Goal: Use online tool/utility: Utilize a website feature to perform a specific function

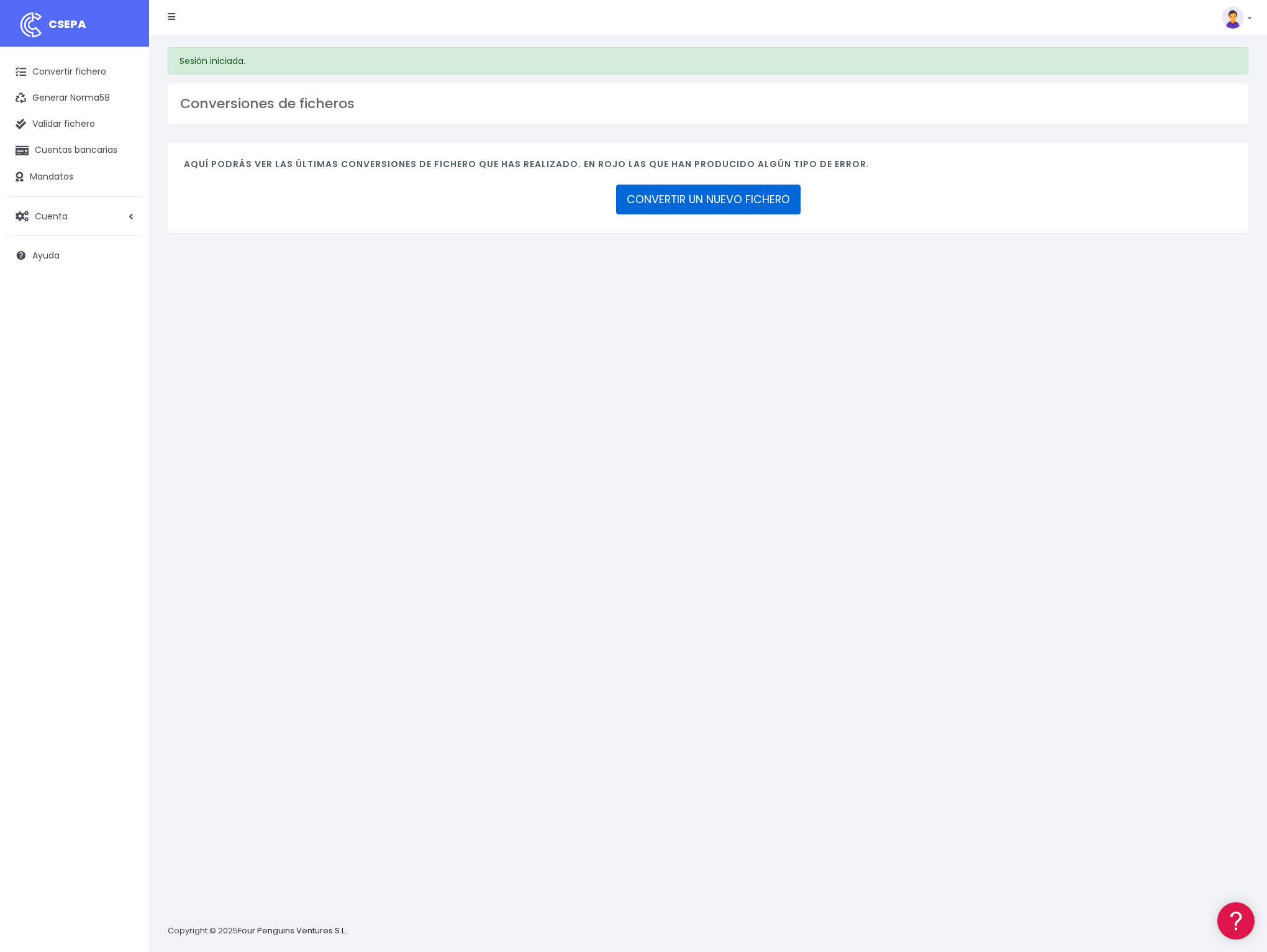
click at [693, 203] on link "CONVERTIR UN NUEVO FICHERO" at bounding box center [708, 199] width 184 height 30
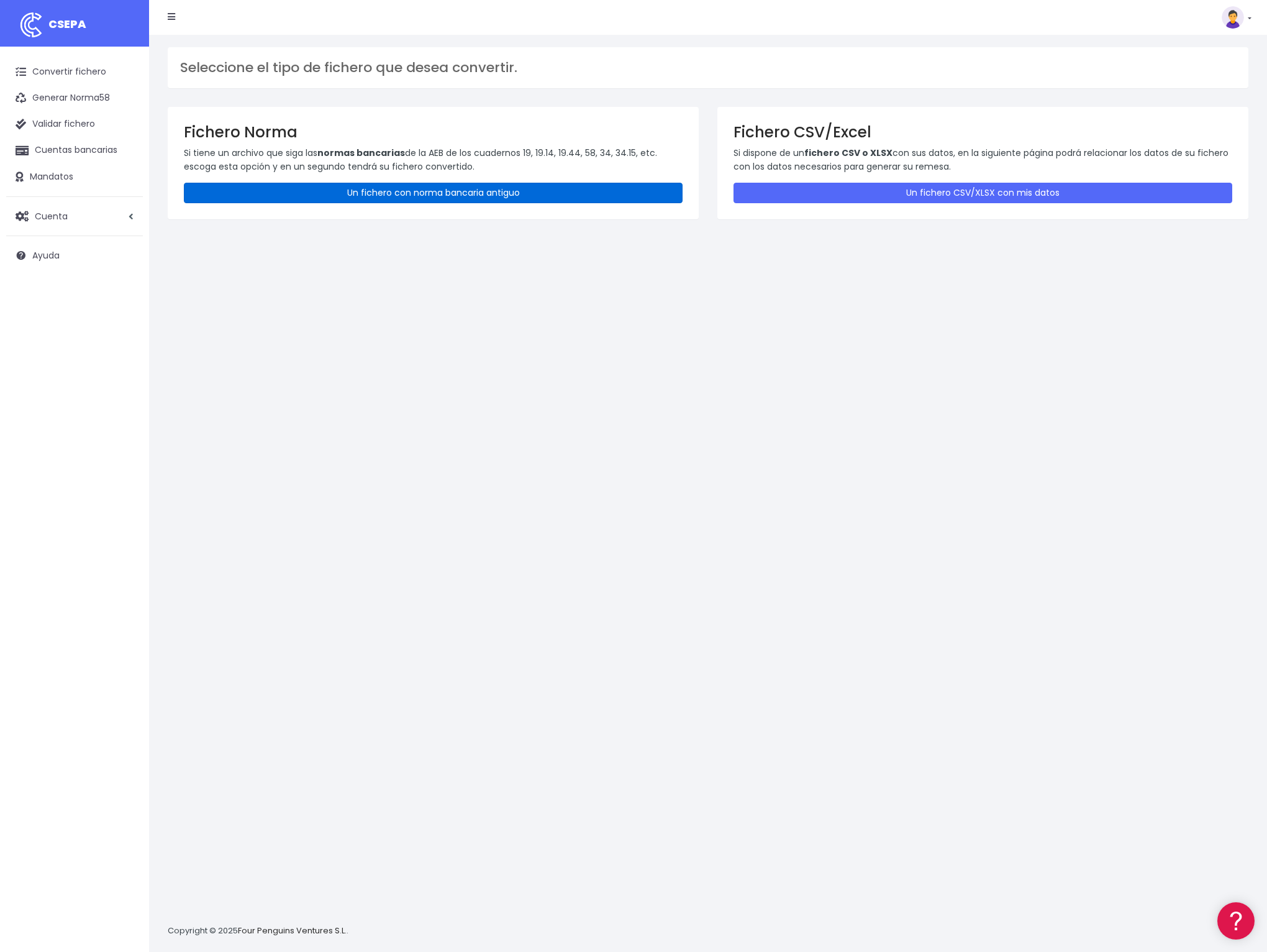
click at [439, 187] on link "Un fichero con norma bancaria antiguo" at bounding box center [433, 193] width 499 height 20
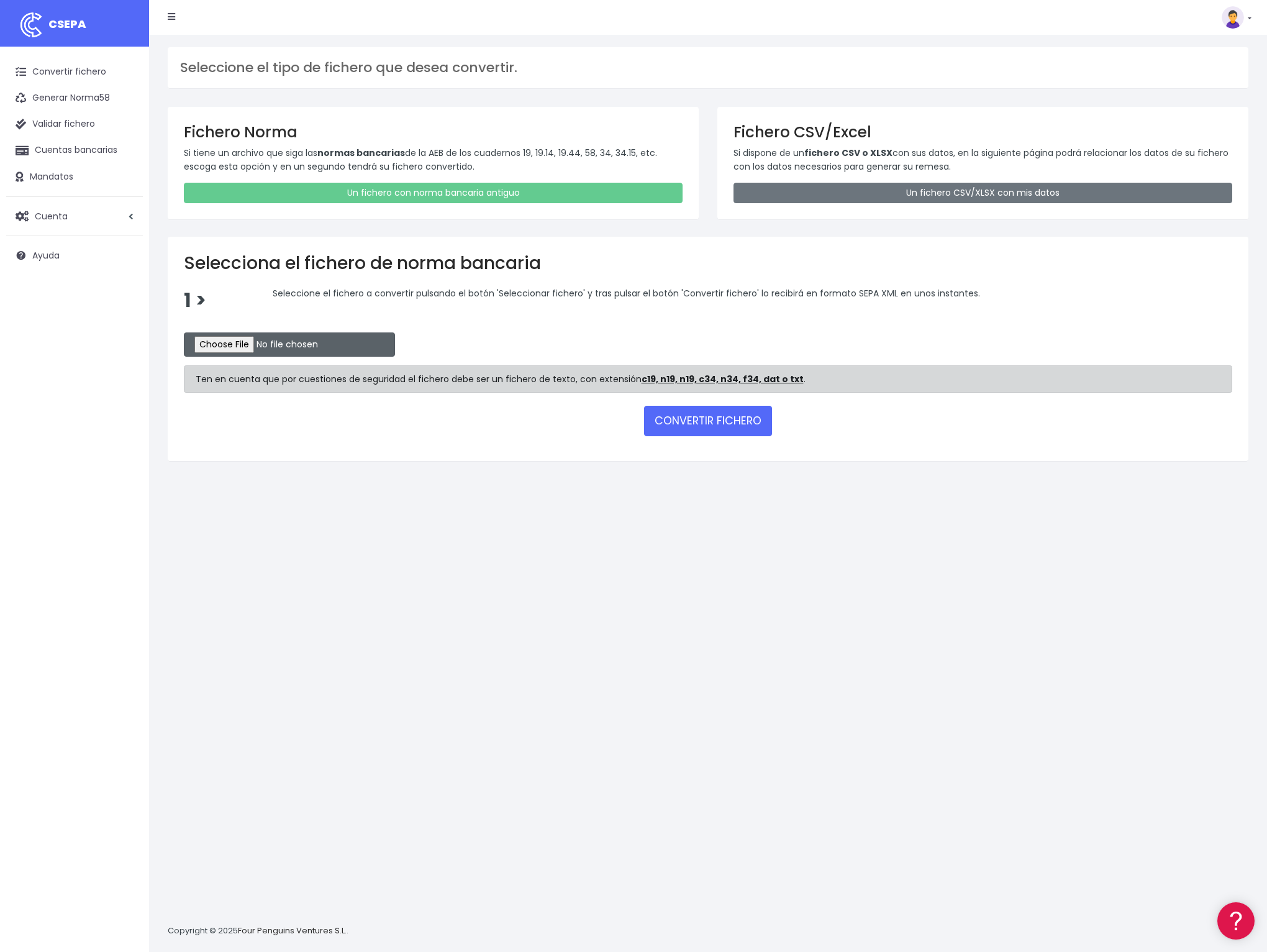
click at [228, 346] on input "file" at bounding box center [289, 344] width 211 height 24
type input "C:\fakepath\recibos_BBVA.txt"
click at [733, 431] on button "CONVERTIR FICHERO" at bounding box center [708, 420] width 128 height 30
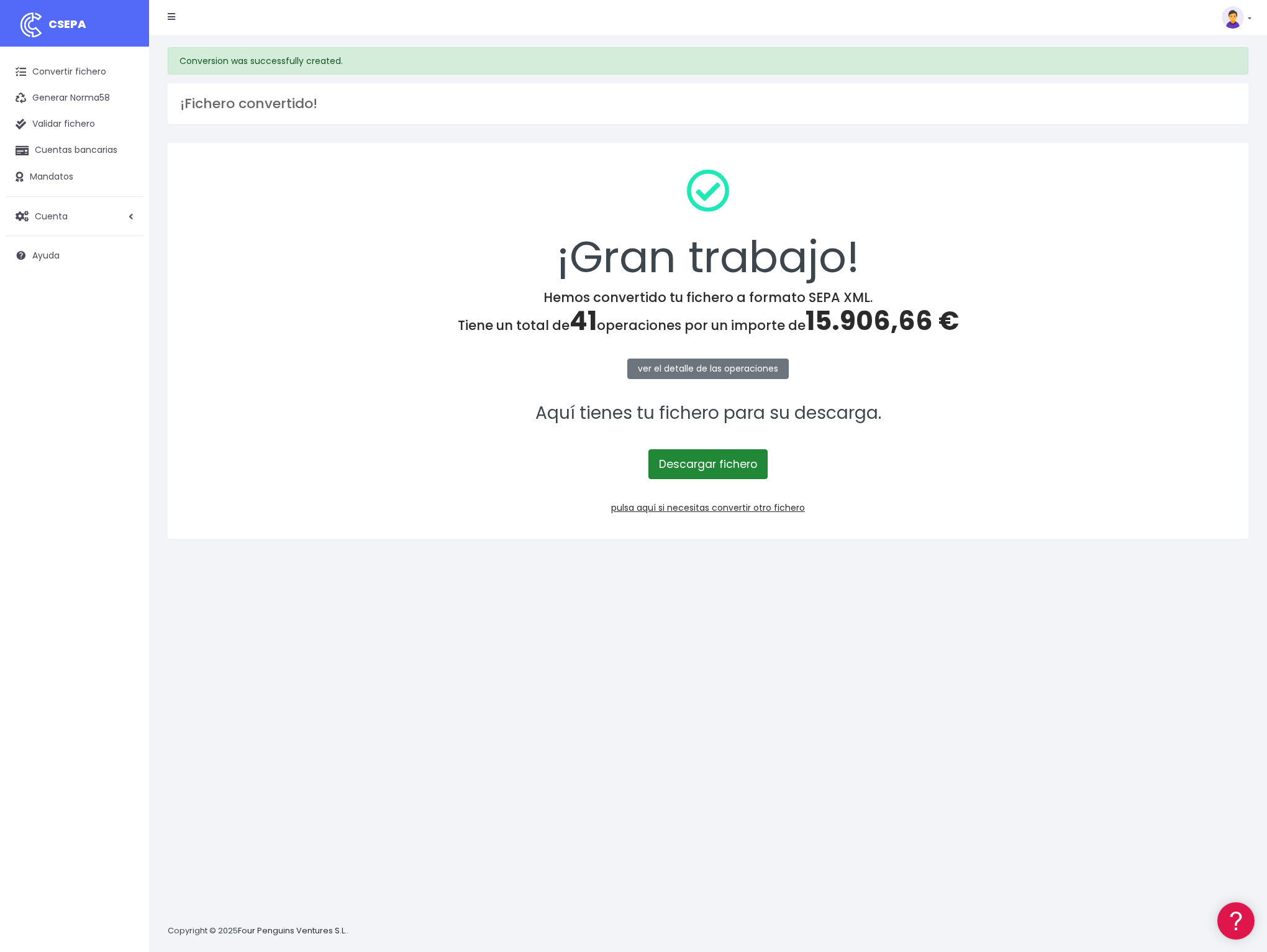
click at [714, 461] on link "Descargar fichero" at bounding box center [708, 464] width 119 height 30
